Goal: Communication & Community: Answer question/provide support

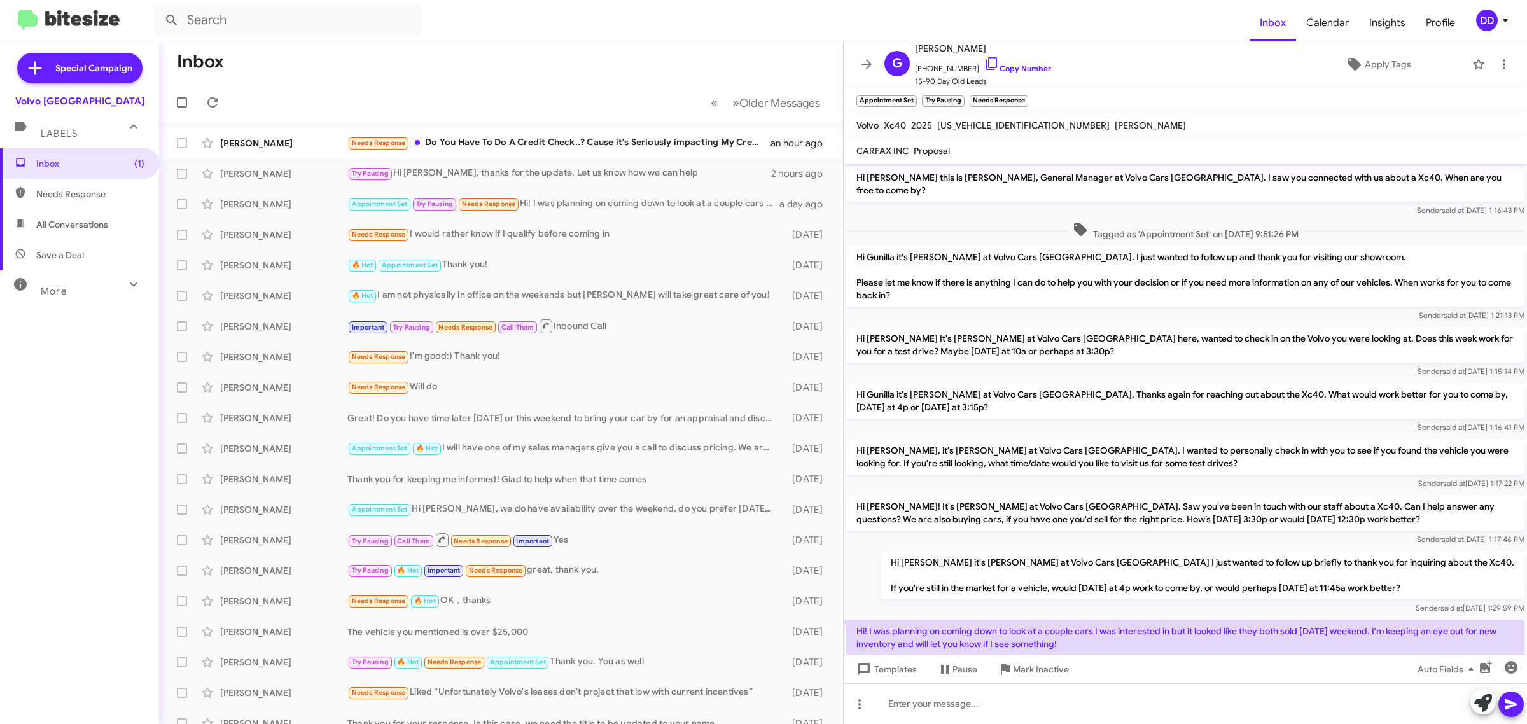
scroll to position [8, 0]
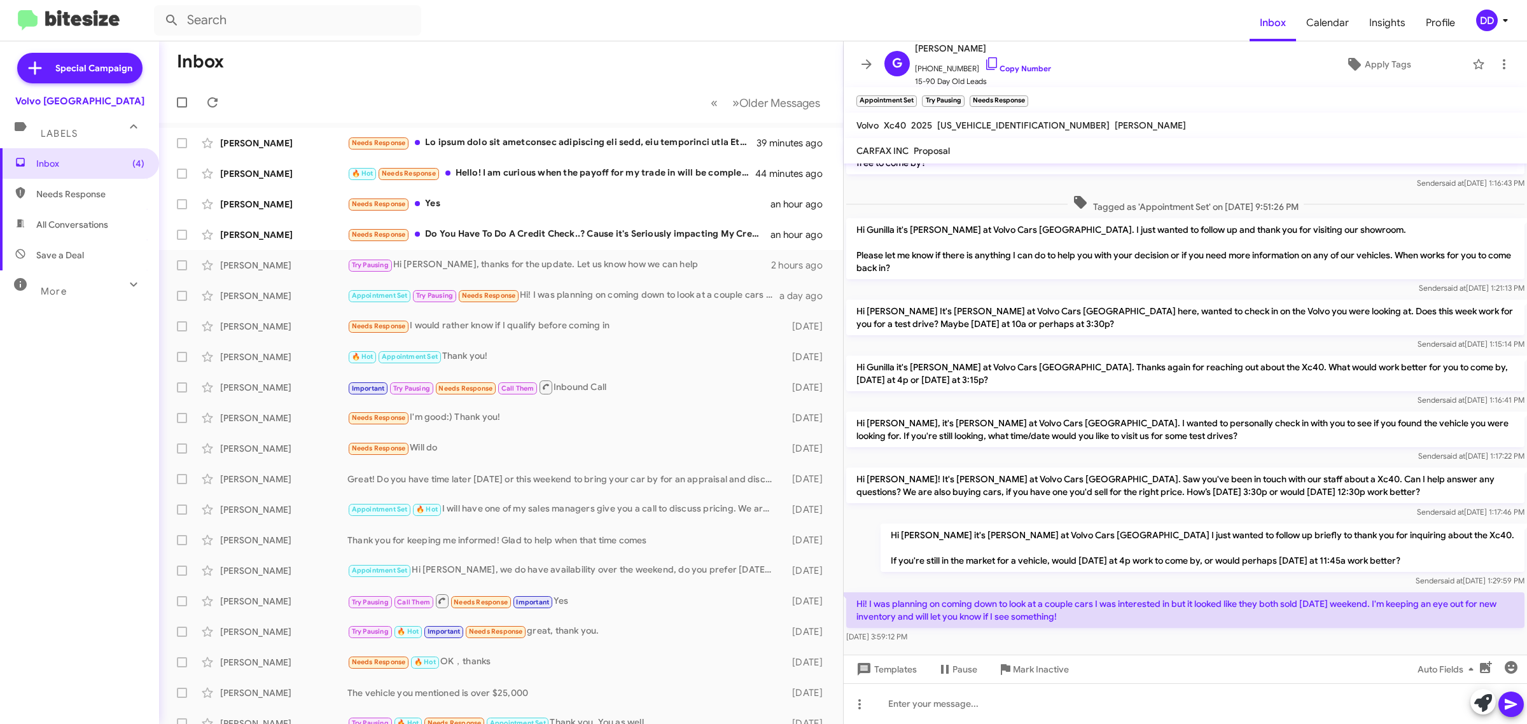
scroll to position [33, 0]
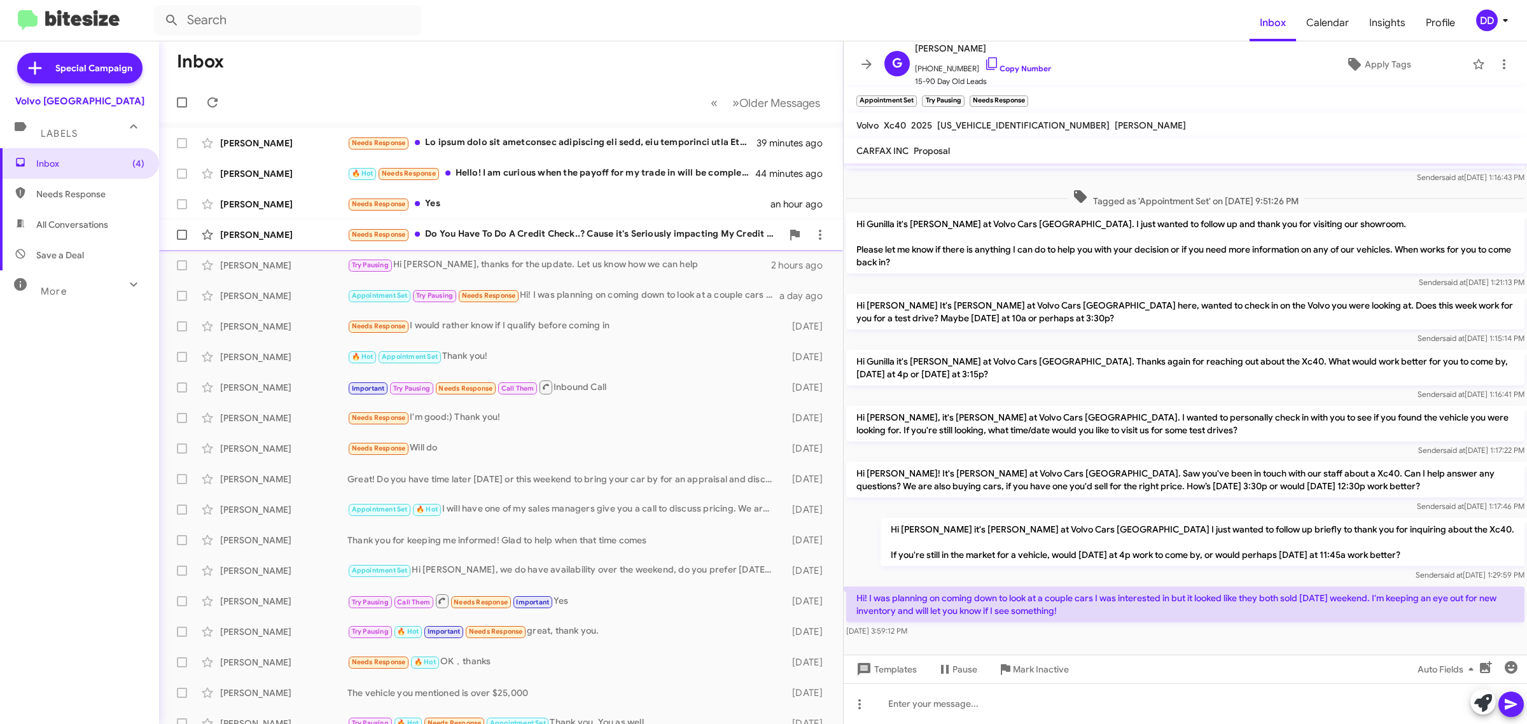
click at [562, 234] on div "Needs Response Do You Have To Do A Credit Check..? Cause it's Seriously impacti…" at bounding box center [564, 234] width 435 height 15
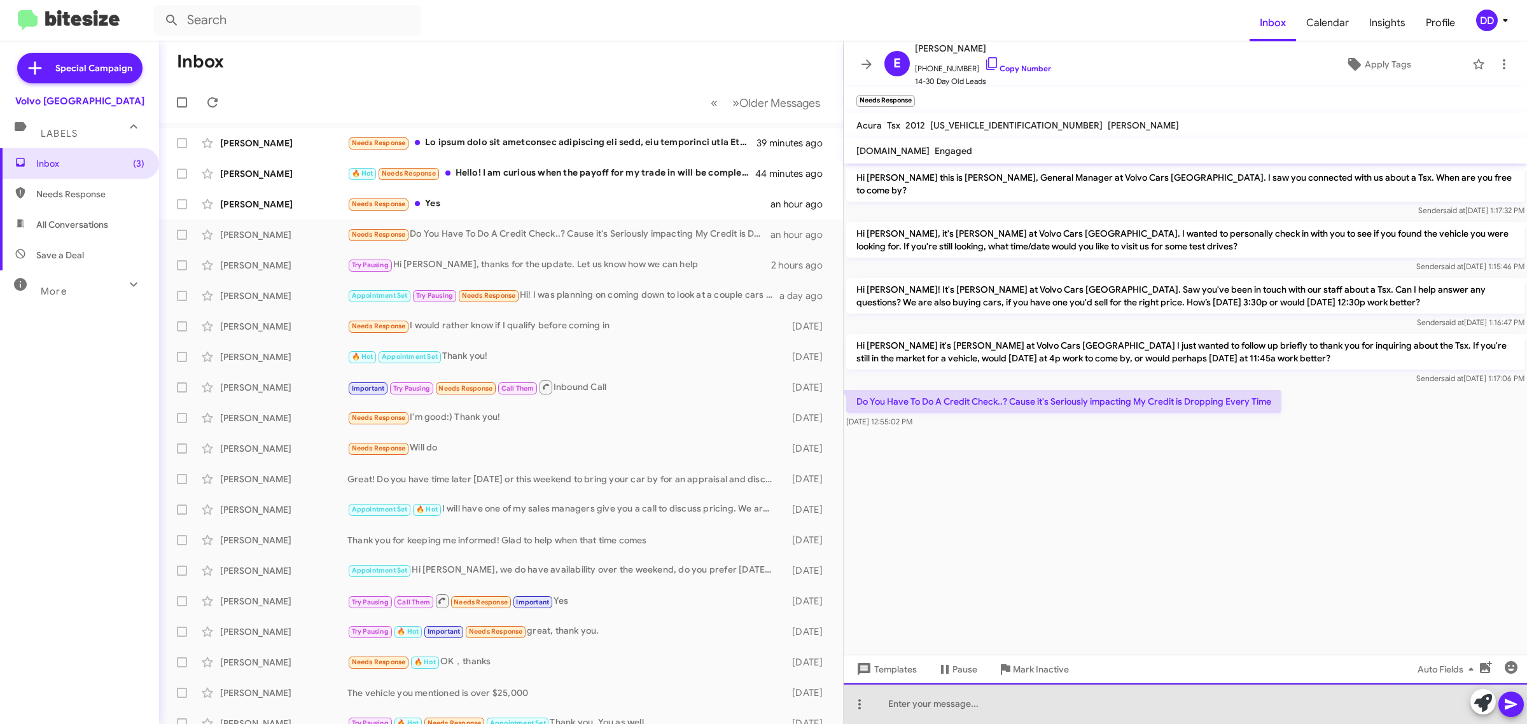
click at [1058, 712] on div at bounding box center [1186, 704] width 684 height 41
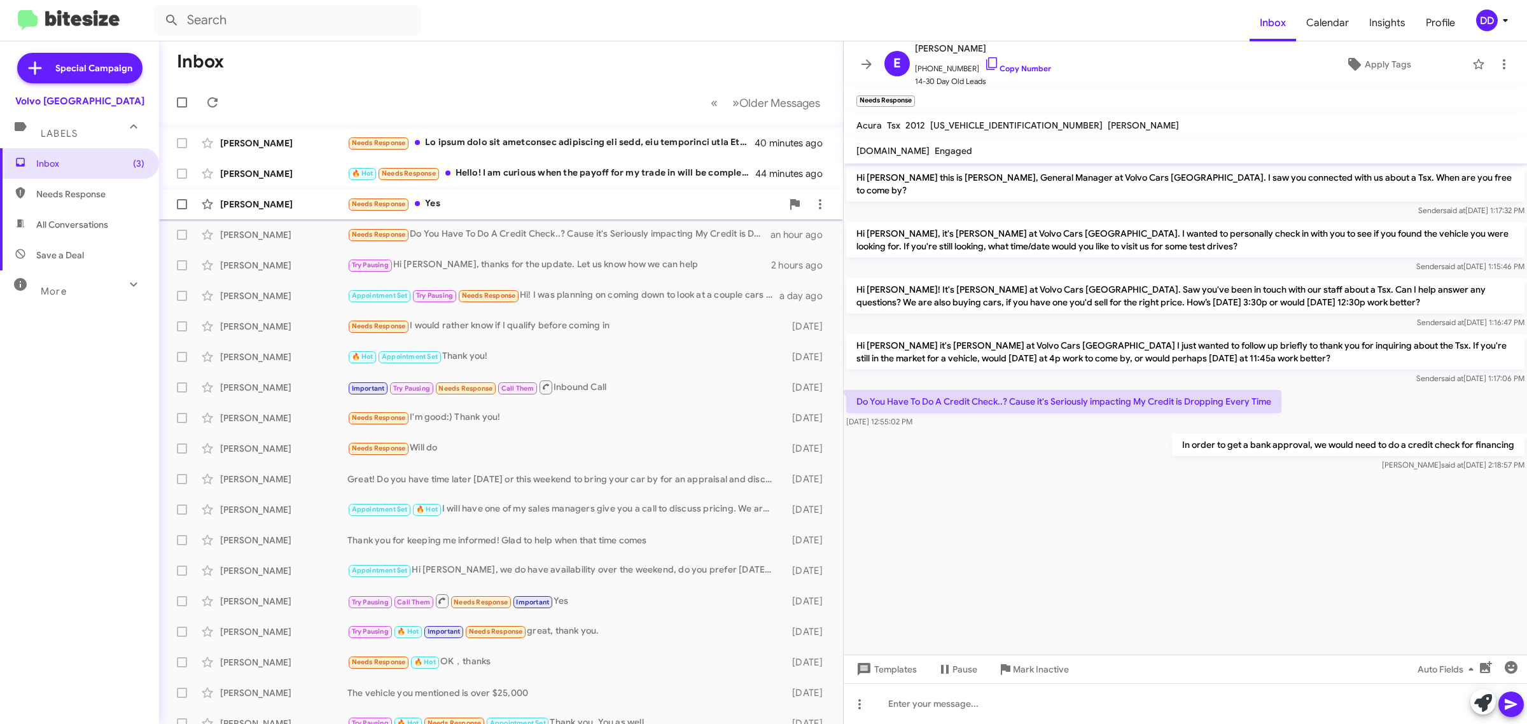
click at [557, 200] on div "Needs Response Yes" at bounding box center [564, 204] width 435 height 15
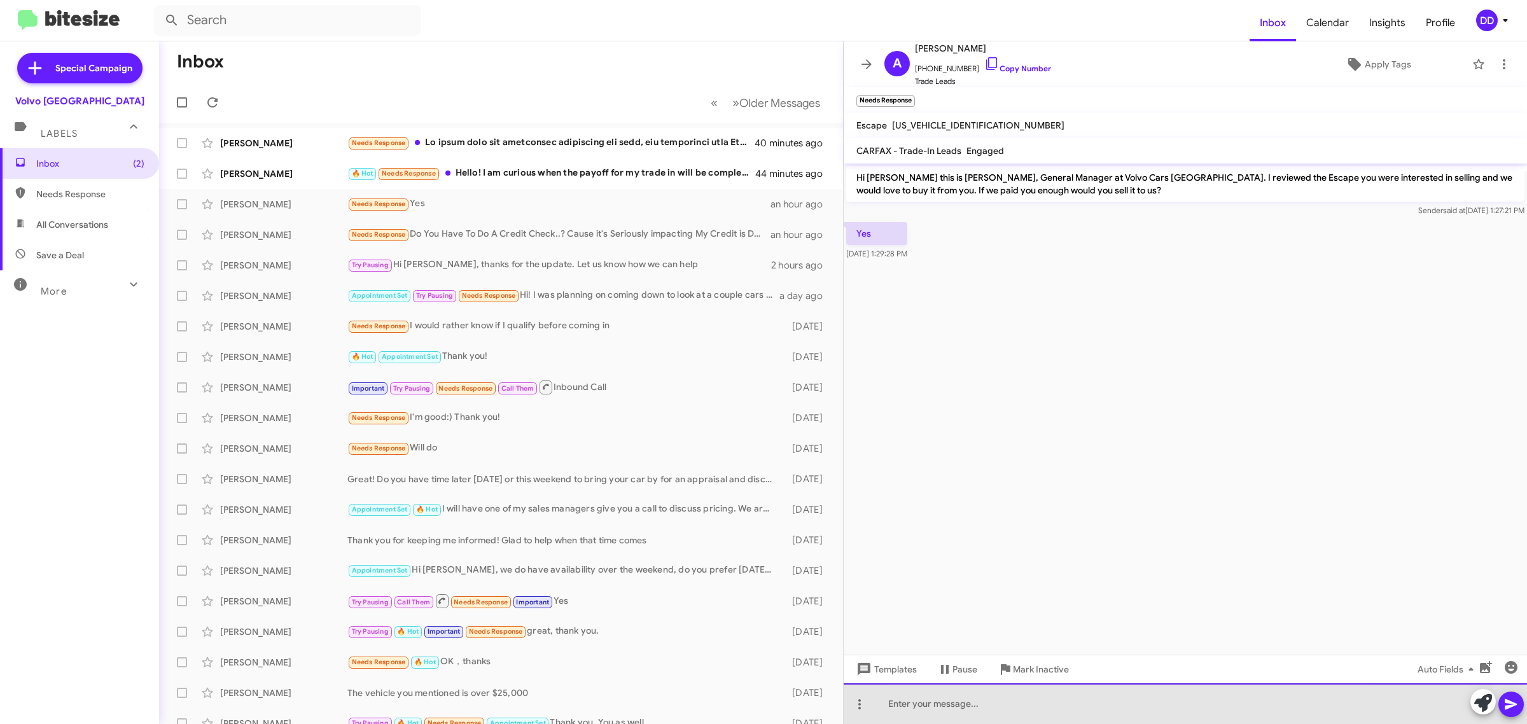
click at [1126, 712] on div at bounding box center [1186, 704] width 684 height 41
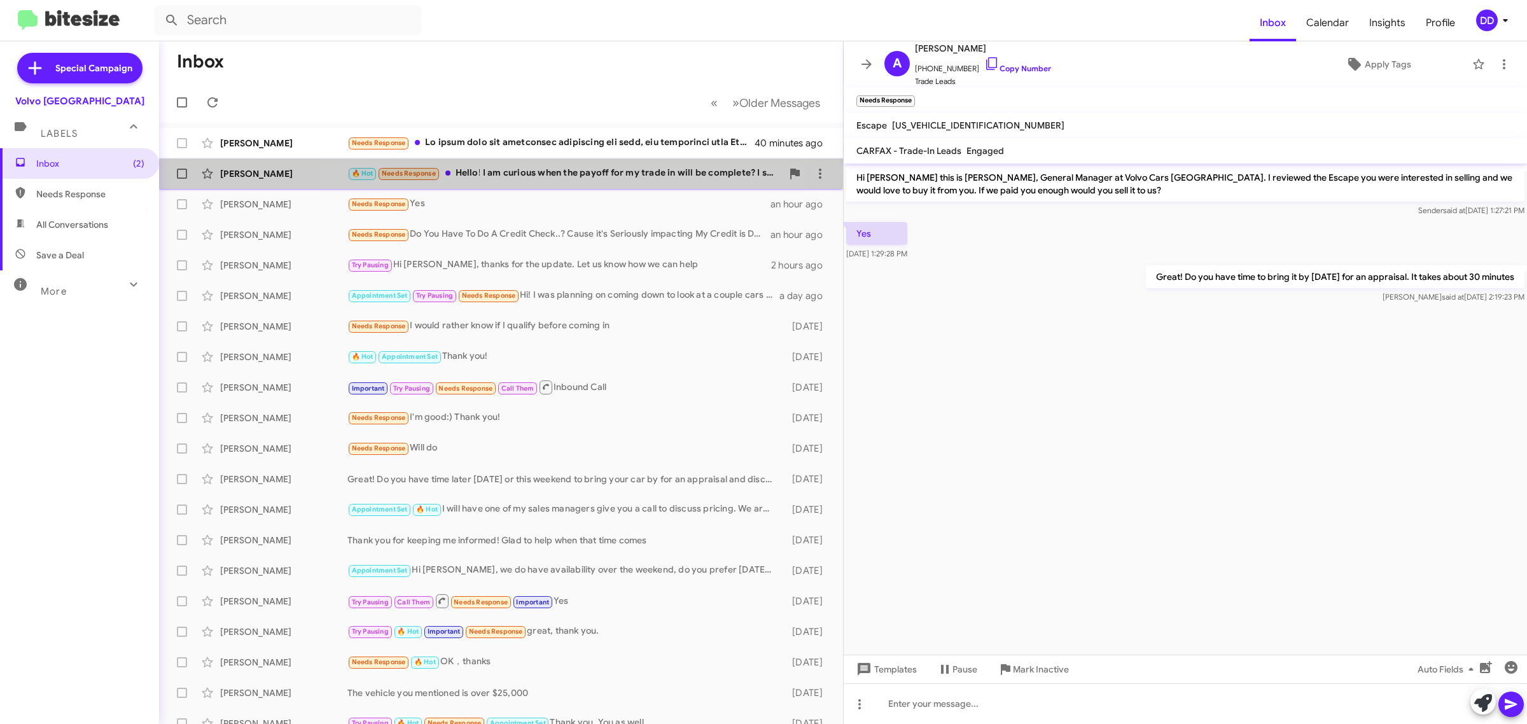
click at [530, 169] on div "🔥 Hot Needs Response Hello! I am curious when the payoff for my trade in will b…" at bounding box center [564, 173] width 435 height 15
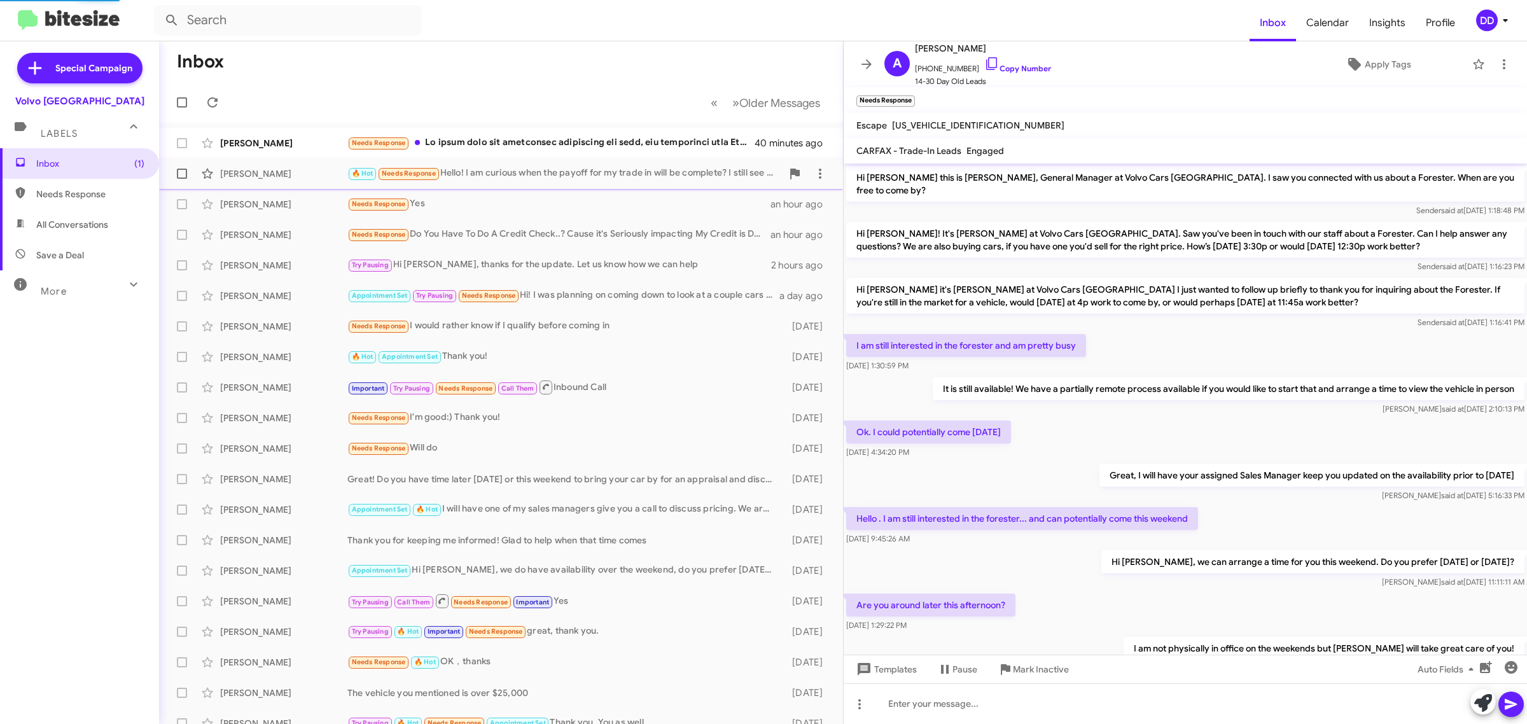
scroll to position [116, 0]
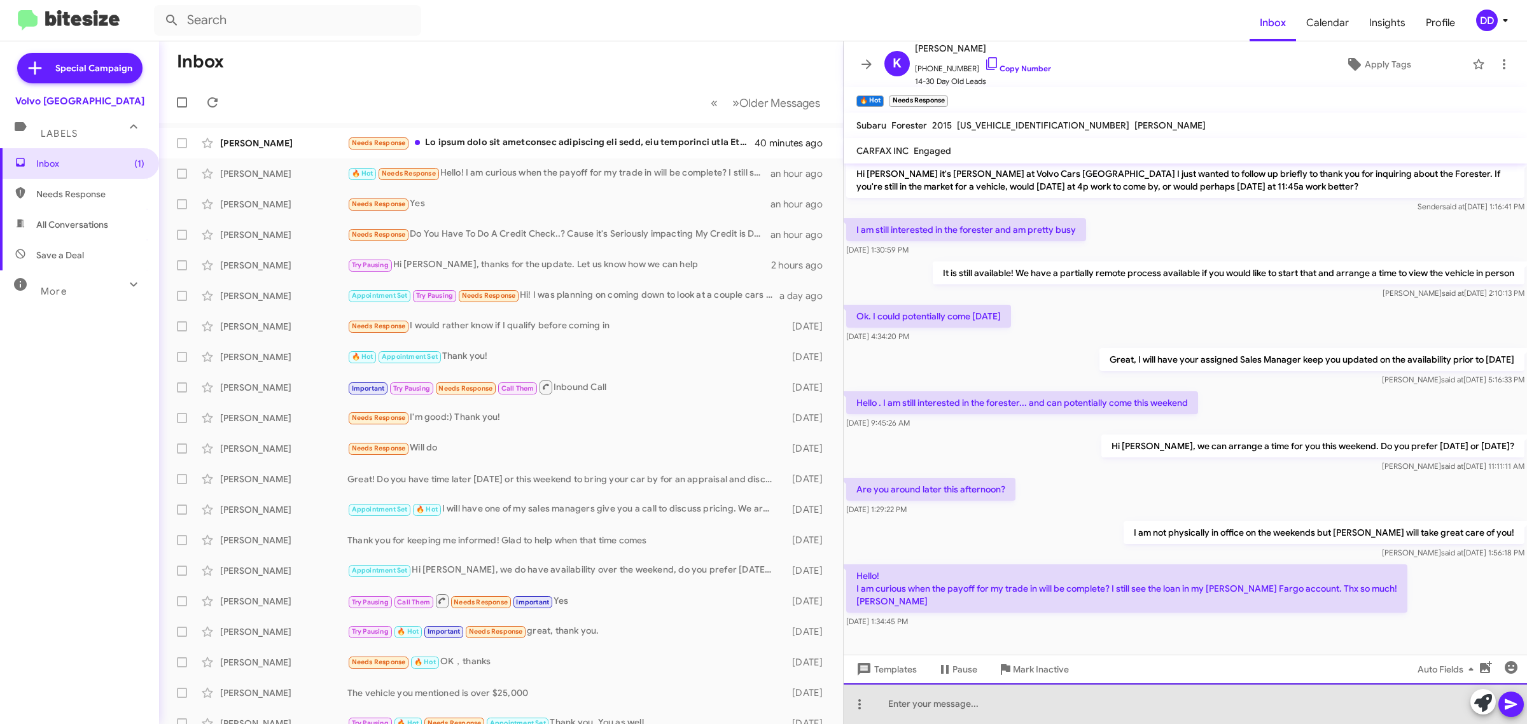
click at [1197, 712] on div at bounding box center [1186, 704] width 684 height 41
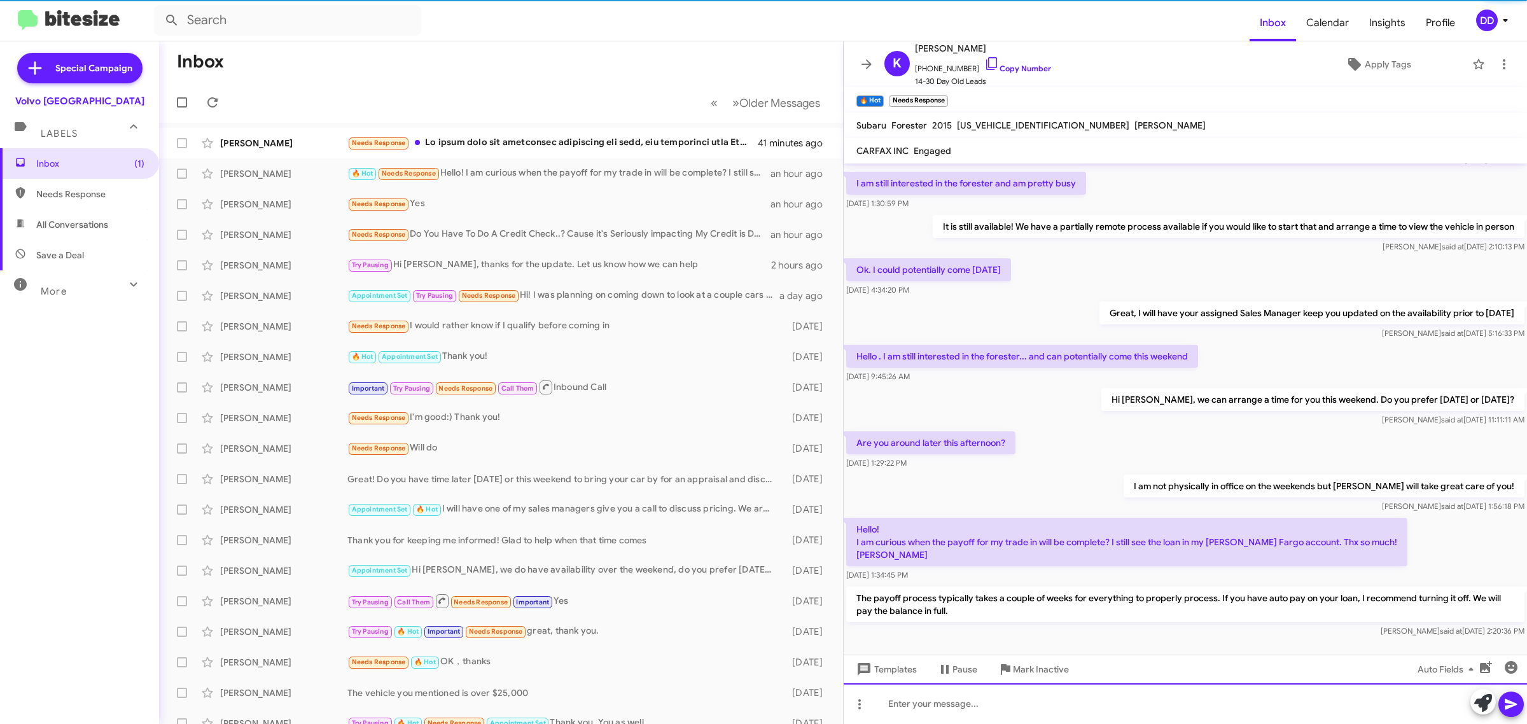
scroll to position [175, 0]
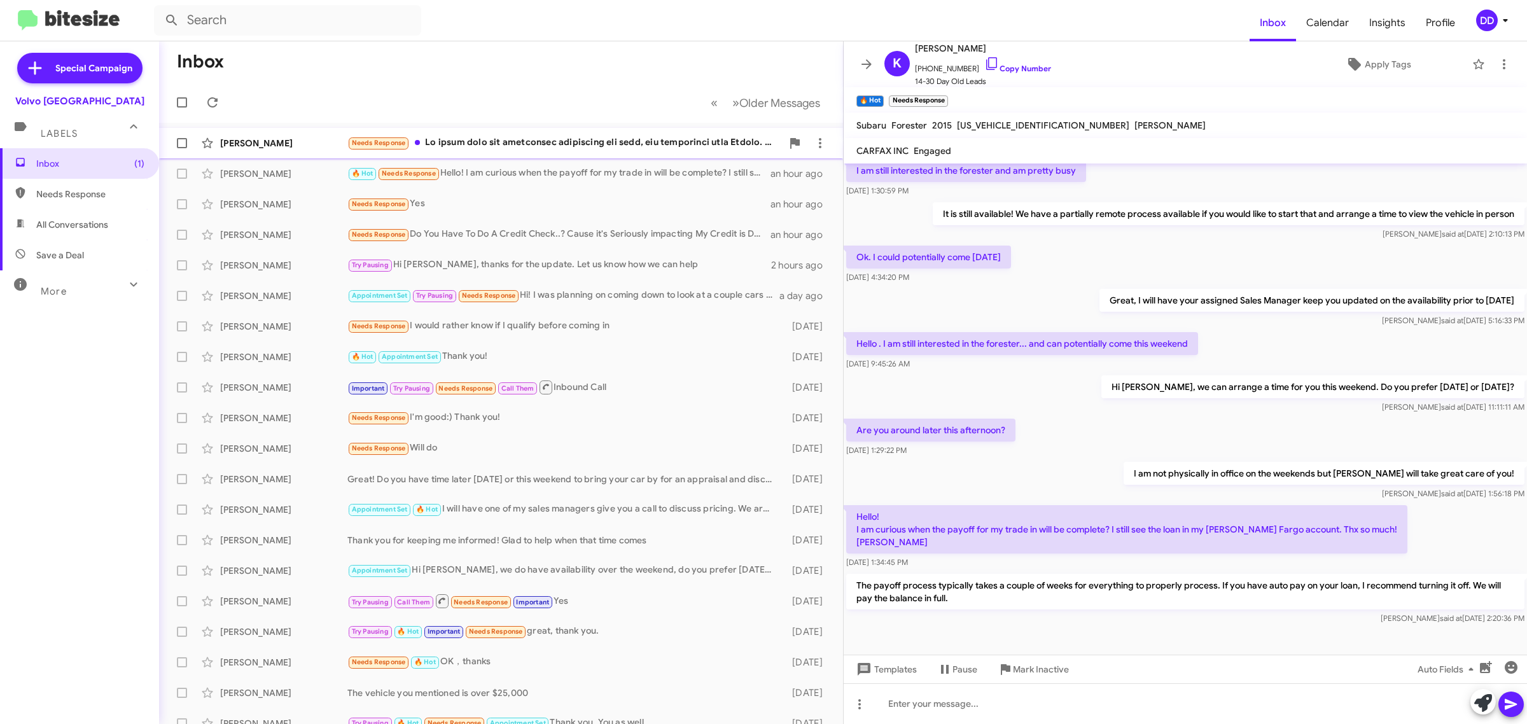
click at [612, 143] on div "Needs Response" at bounding box center [564, 143] width 435 height 15
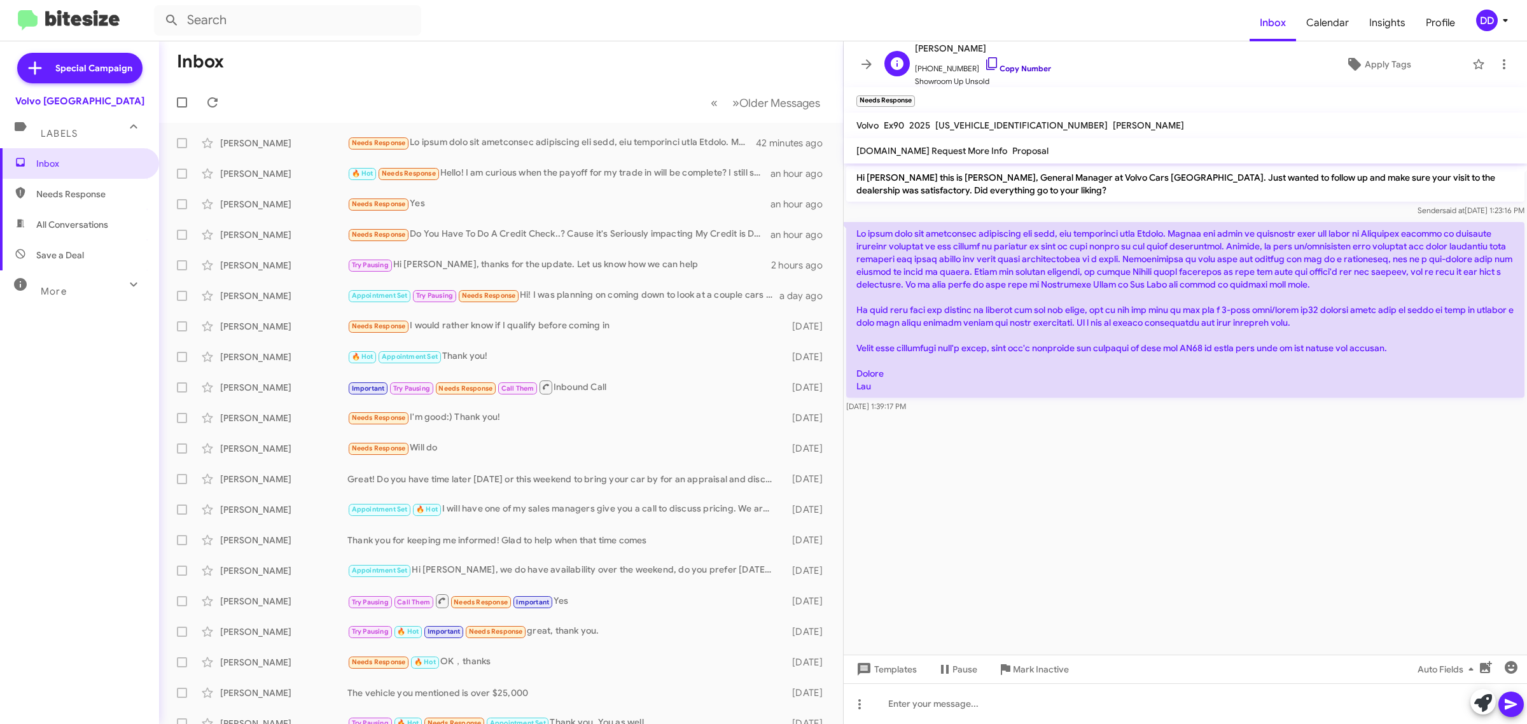
click at [1023, 70] on link "Copy Number" at bounding box center [1018, 69] width 67 height 10
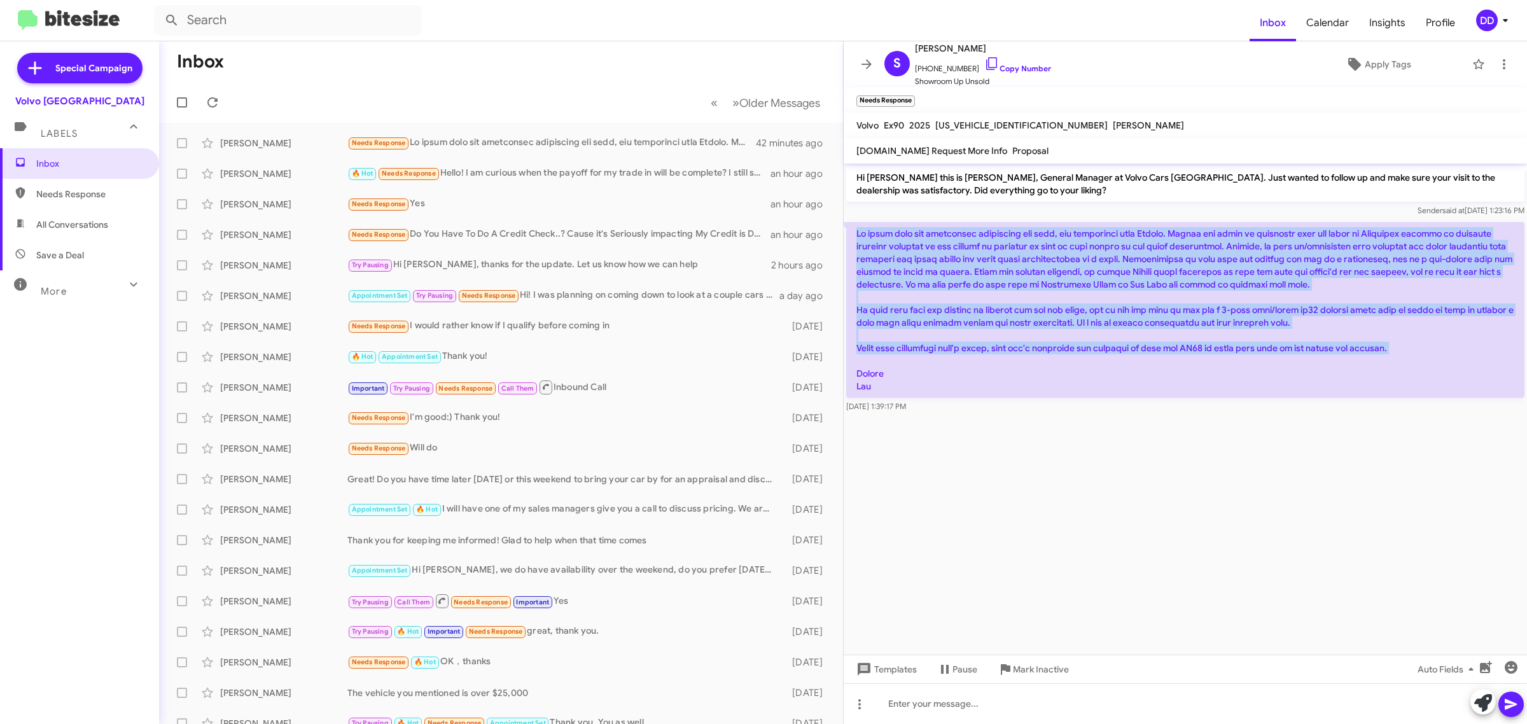
drag, startPoint x: 857, startPoint y: 232, endPoint x: 1408, endPoint y: 364, distance: 566.1
click at [1408, 364] on p at bounding box center [1185, 310] width 678 height 176
copy p "We found that the dealership experience was good, but especially with [PERSON_N…"
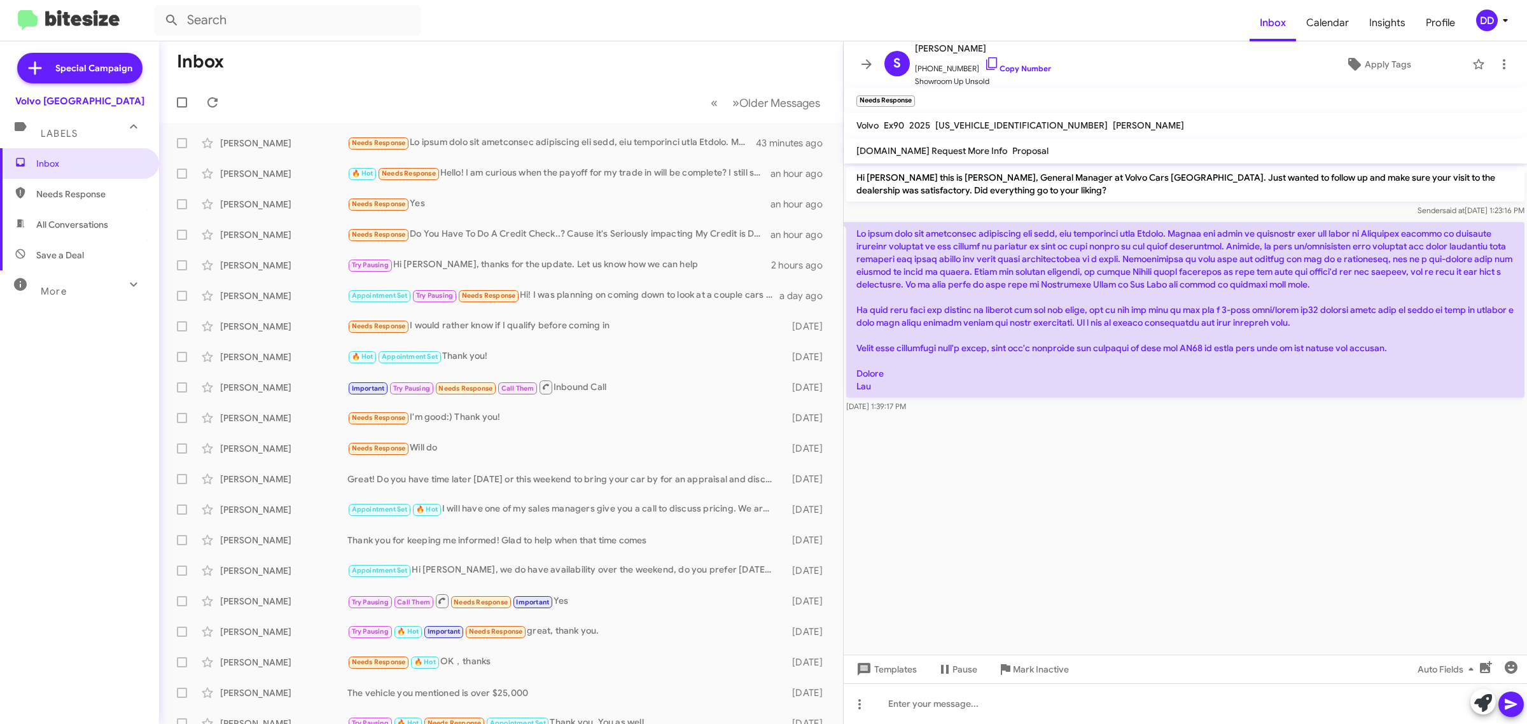
click at [1365, 392] on p at bounding box center [1185, 310] width 678 height 176
click at [972, 701] on div at bounding box center [1186, 704] width 684 height 41
